Goal: Unclear: Browse casually

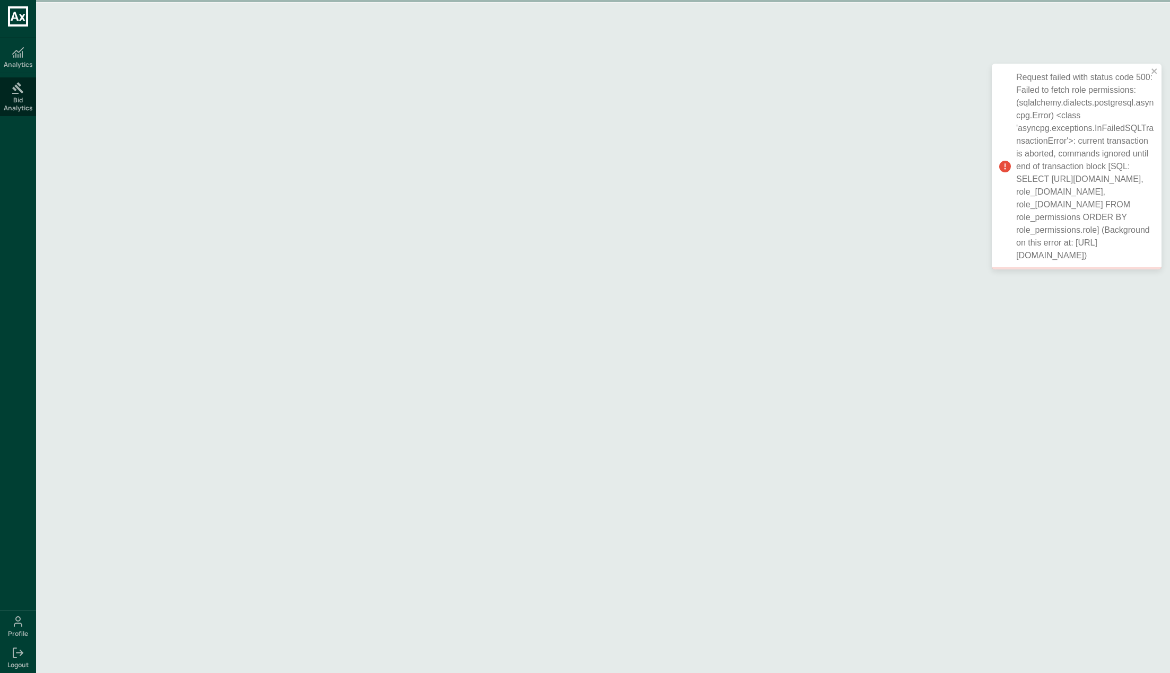
click at [282, 243] on div "Request failed with status code 500: Failed to fetch role permissions: (sqlalch…" at bounding box center [585, 336] width 1170 height 673
